Goal: Task Accomplishment & Management: Manage account settings

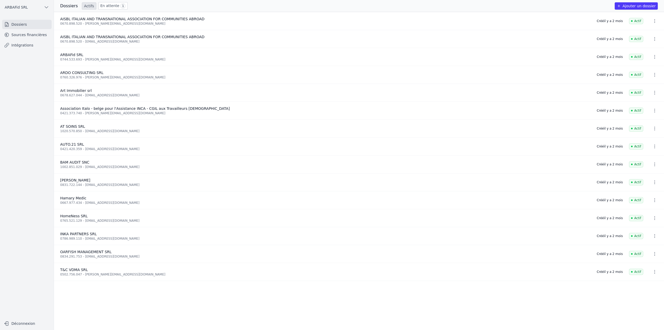
click at [37, 33] on link "Sources financières" at bounding box center [27, 34] width 50 height 9
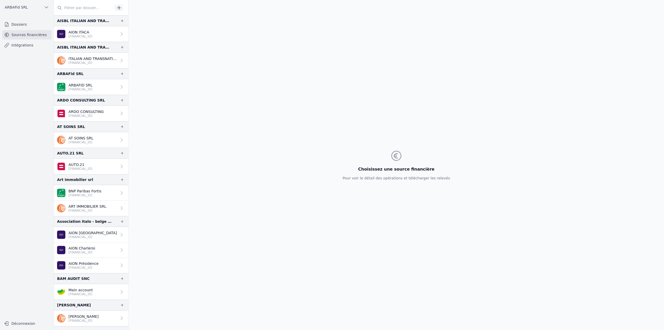
click at [99, 9] on input "text" at bounding box center [83, 7] width 59 height 9
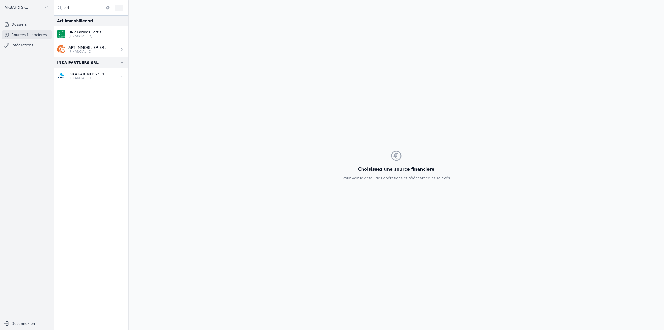
type input "art"
click at [110, 36] on link "BNP Paribas Fortis [FINANCIAL_ID]" at bounding box center [91, 34] width 74 height 16
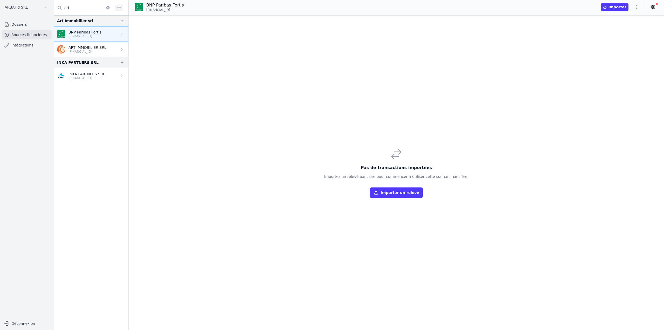
click at [635, 7] on icon "button" at bounding box center [636, 6] width 5 height 5
click at [624, 48] on button "Supprimer" at bounding box center [623, 46] width 37 height 9
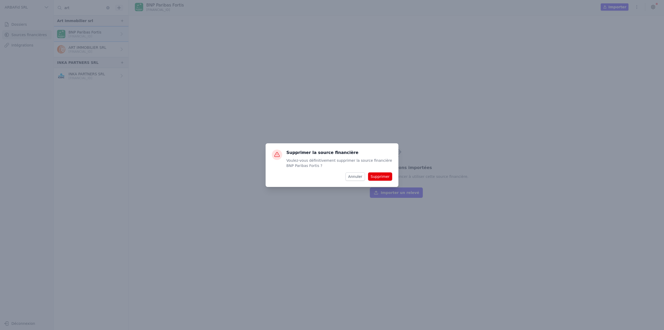
click at [383, 176] on button "Supprimer" at bounding box center [380, 176] width 24 height 8
